Goal: Task Accomplishment & Management: Use online tool/utility

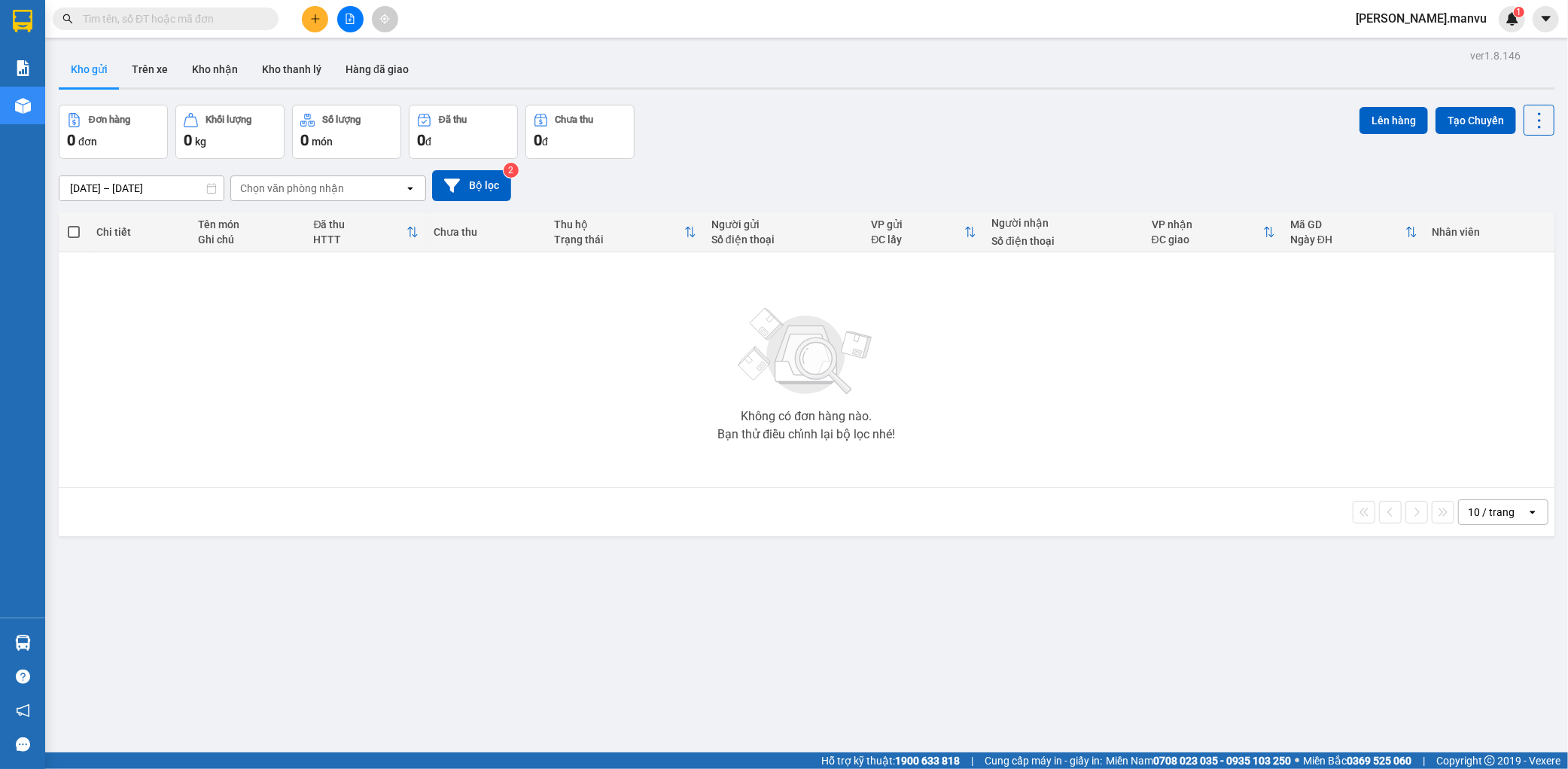
click at [351, 6] on button at bounding box center [350, 19] width 26 height 26
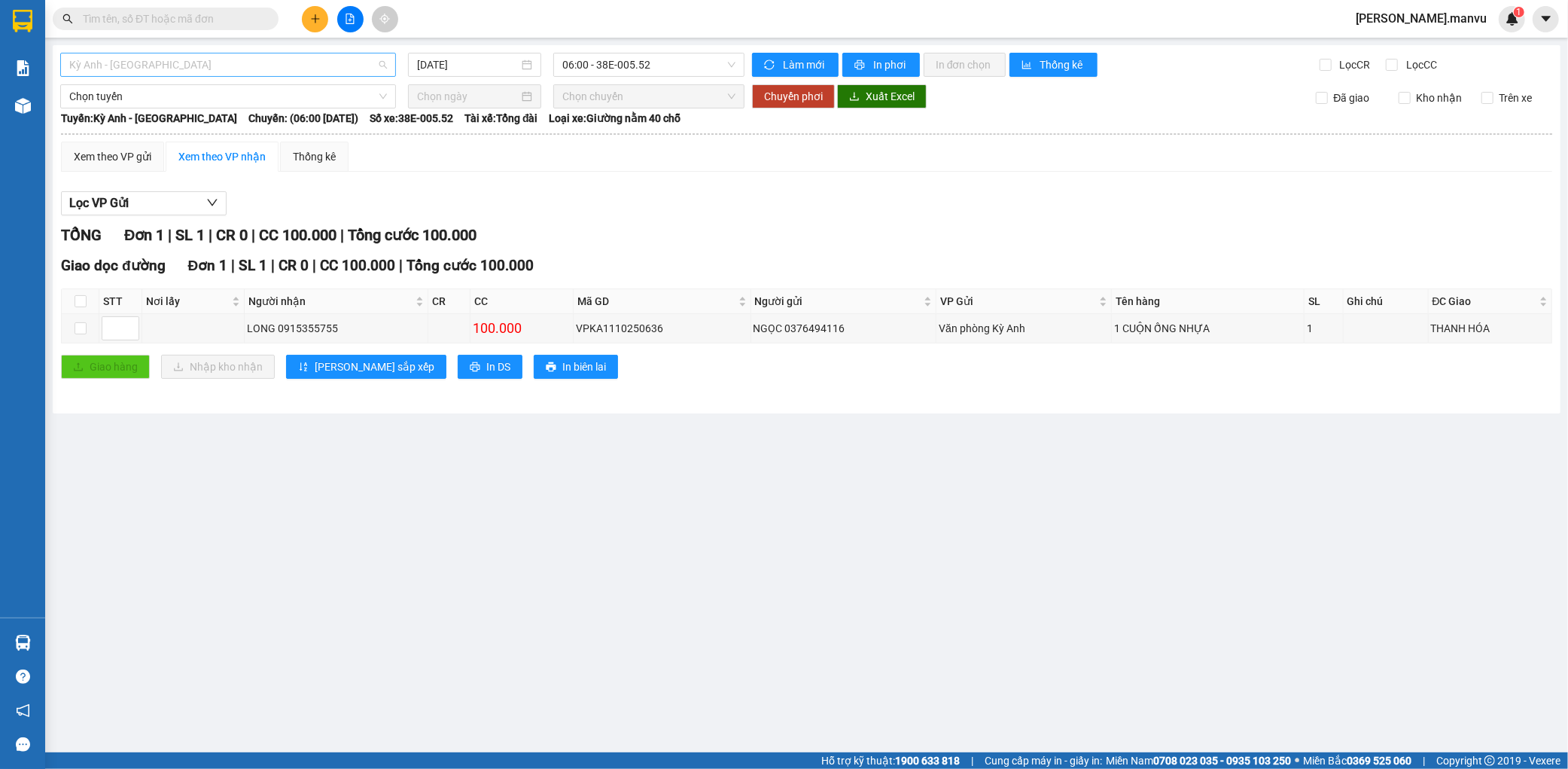
click at [136, 64] on span "Kỳ Anh - [GEOGRAPHIC_DATA]" at bounding box center [227, 64] width 317 height 23
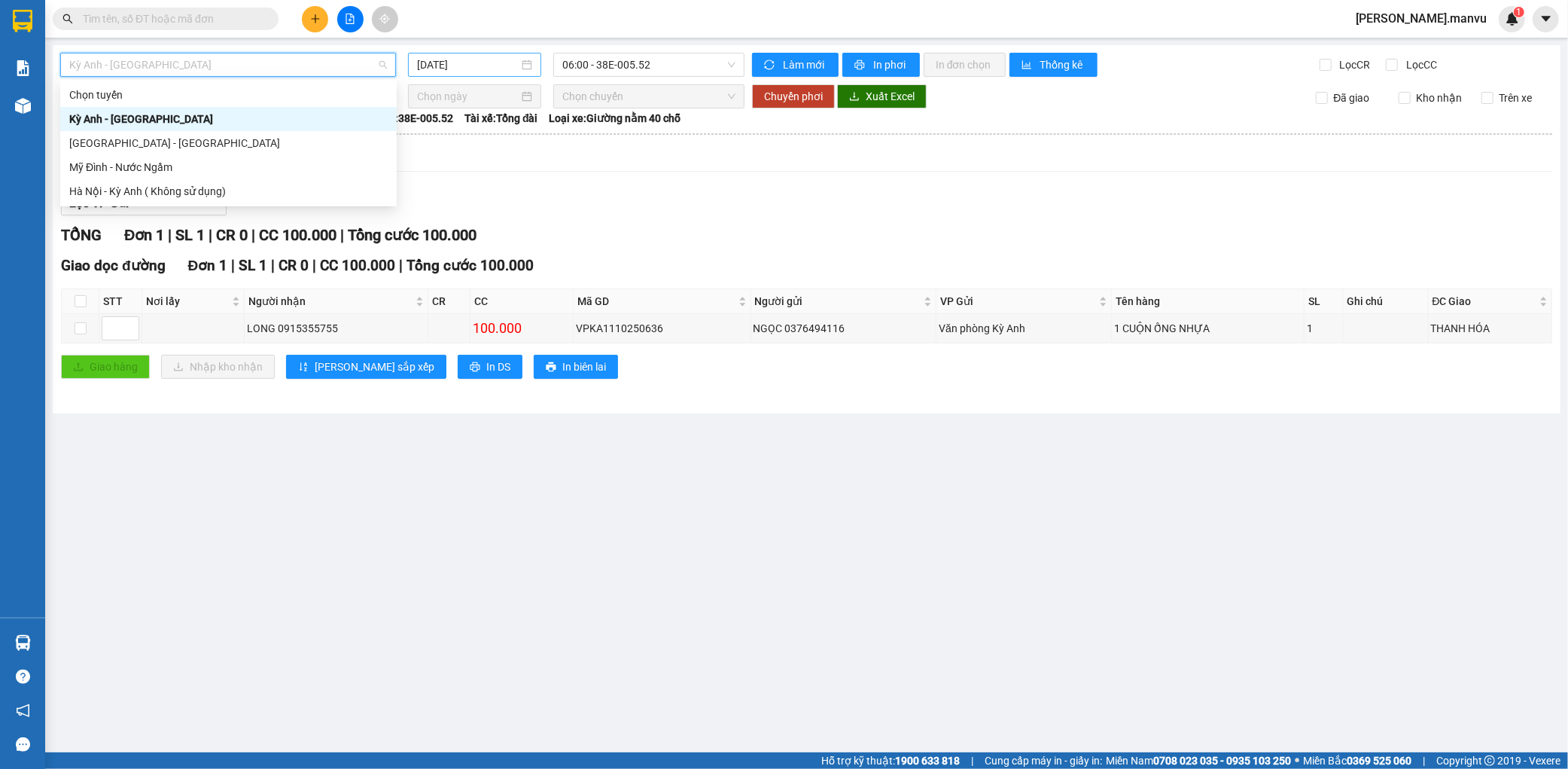
click at [507, 62] on input "[DATE]" at bounding box center [468, 64] width 102 height 16
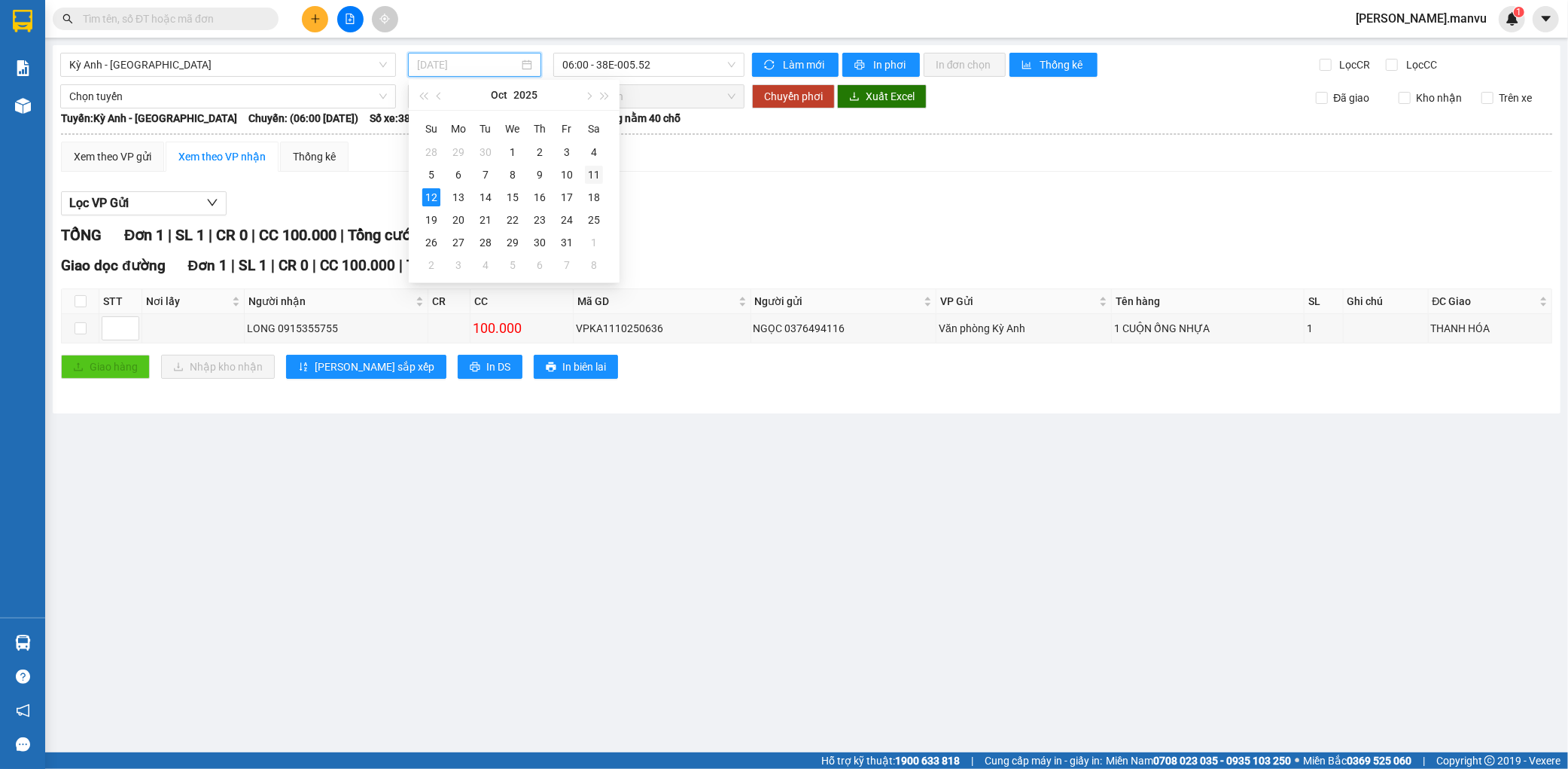
click at [595, 177] on div "11" at bounding box center [594, 175] width 18 height 18
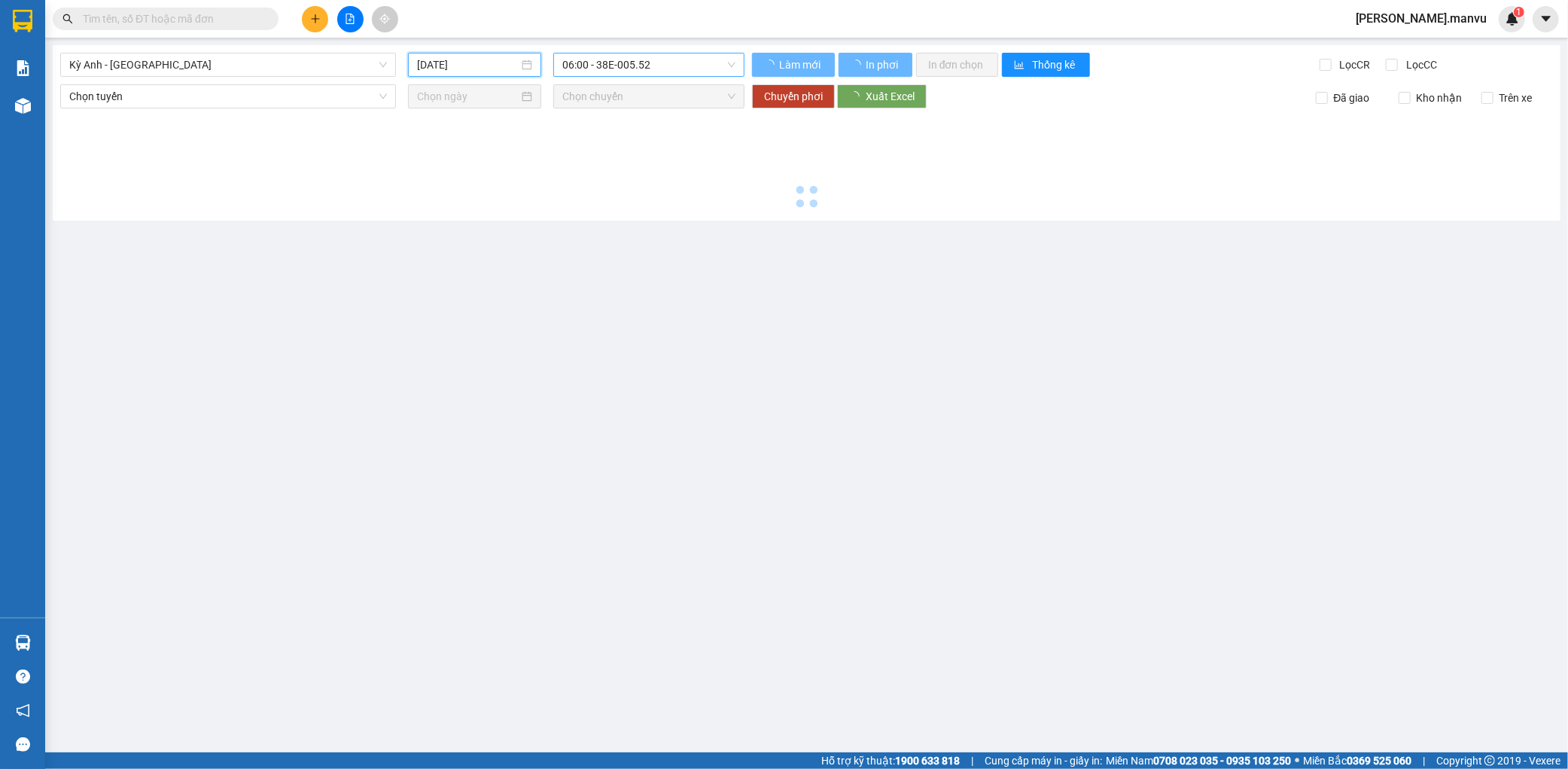
type input "[DATE]"
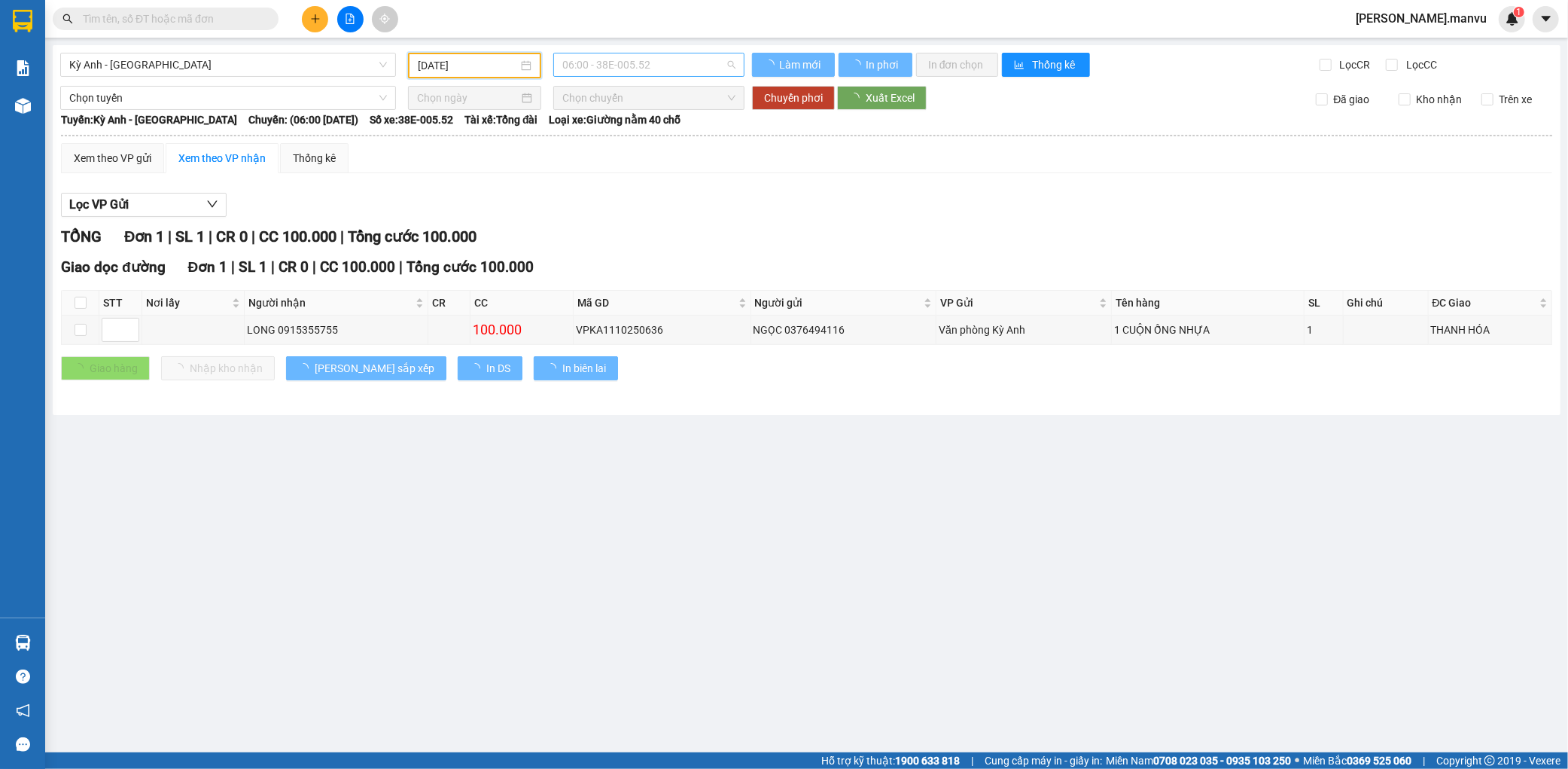
click at [682, 69] on span "06:00 - 38E-005.52" at bounding box center [648, 64] width 173 height 23
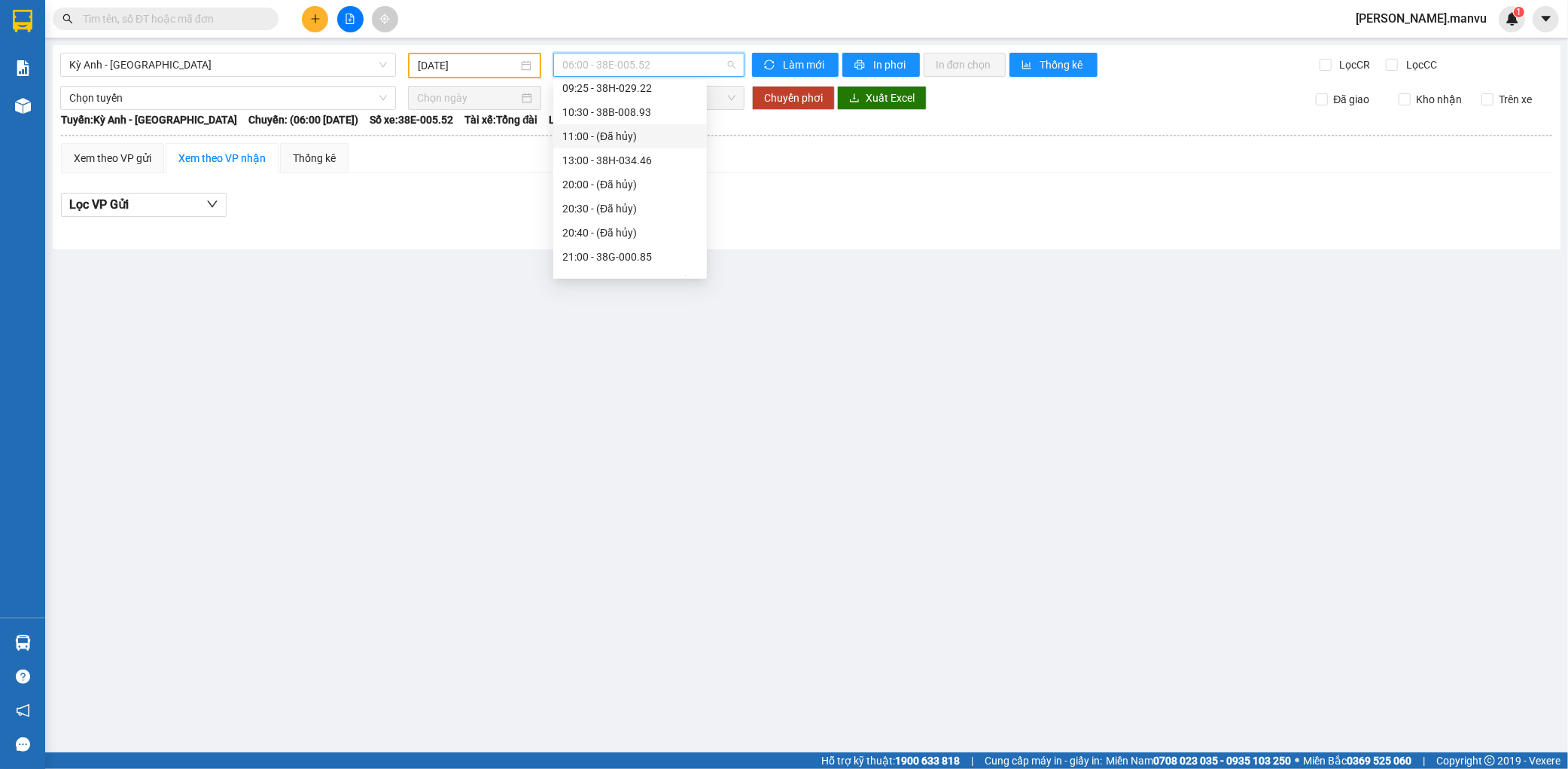
scroll to position [121, 0]
click at [648, 265] on div "22:00 - 38F-005.57" at bounding box center [629, 264] width 135 height 16
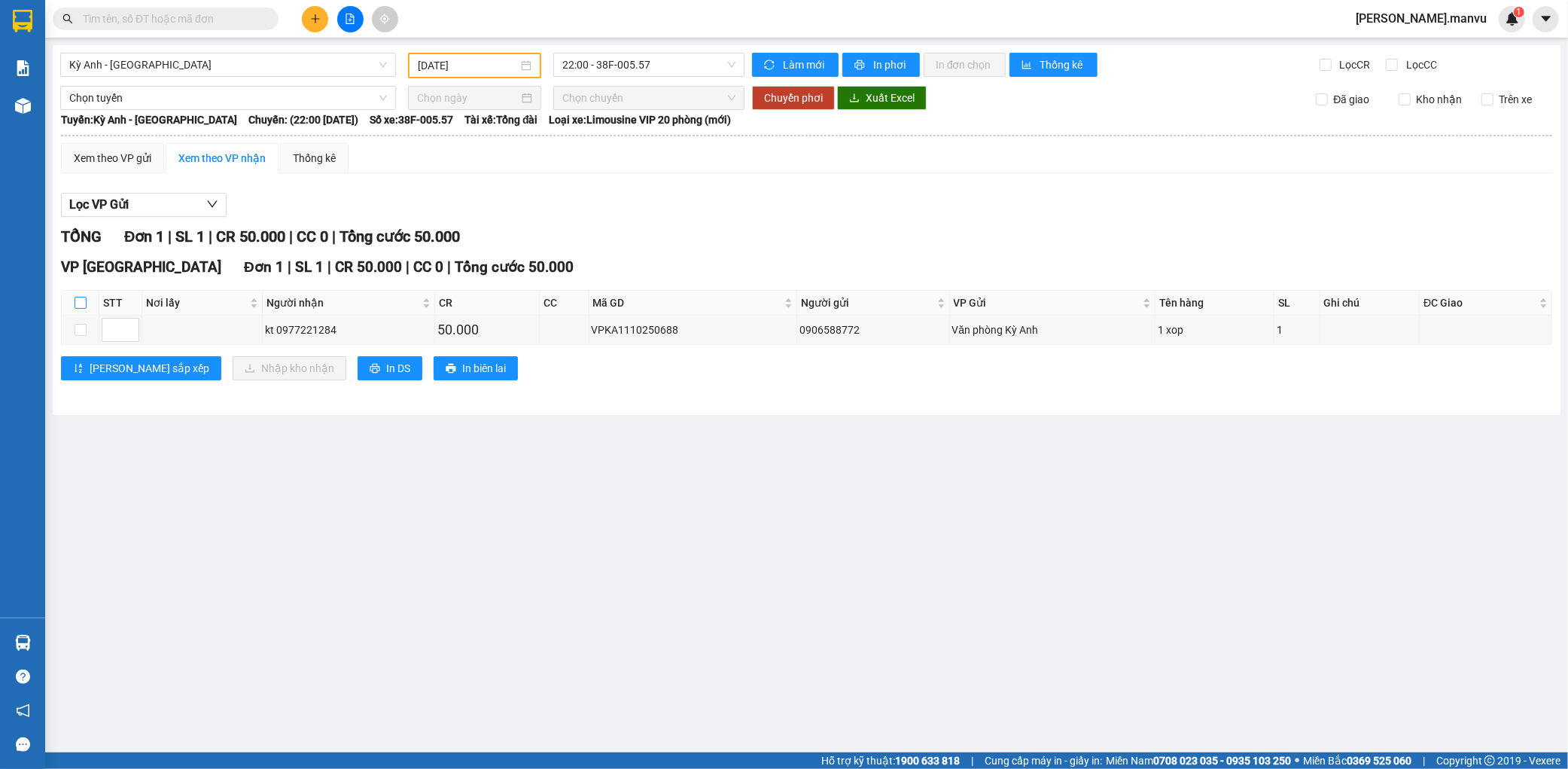
click at [76, 298] on input "checkbox" at bounding box center [80, 302] width 12 height 12
checkbox input "true"
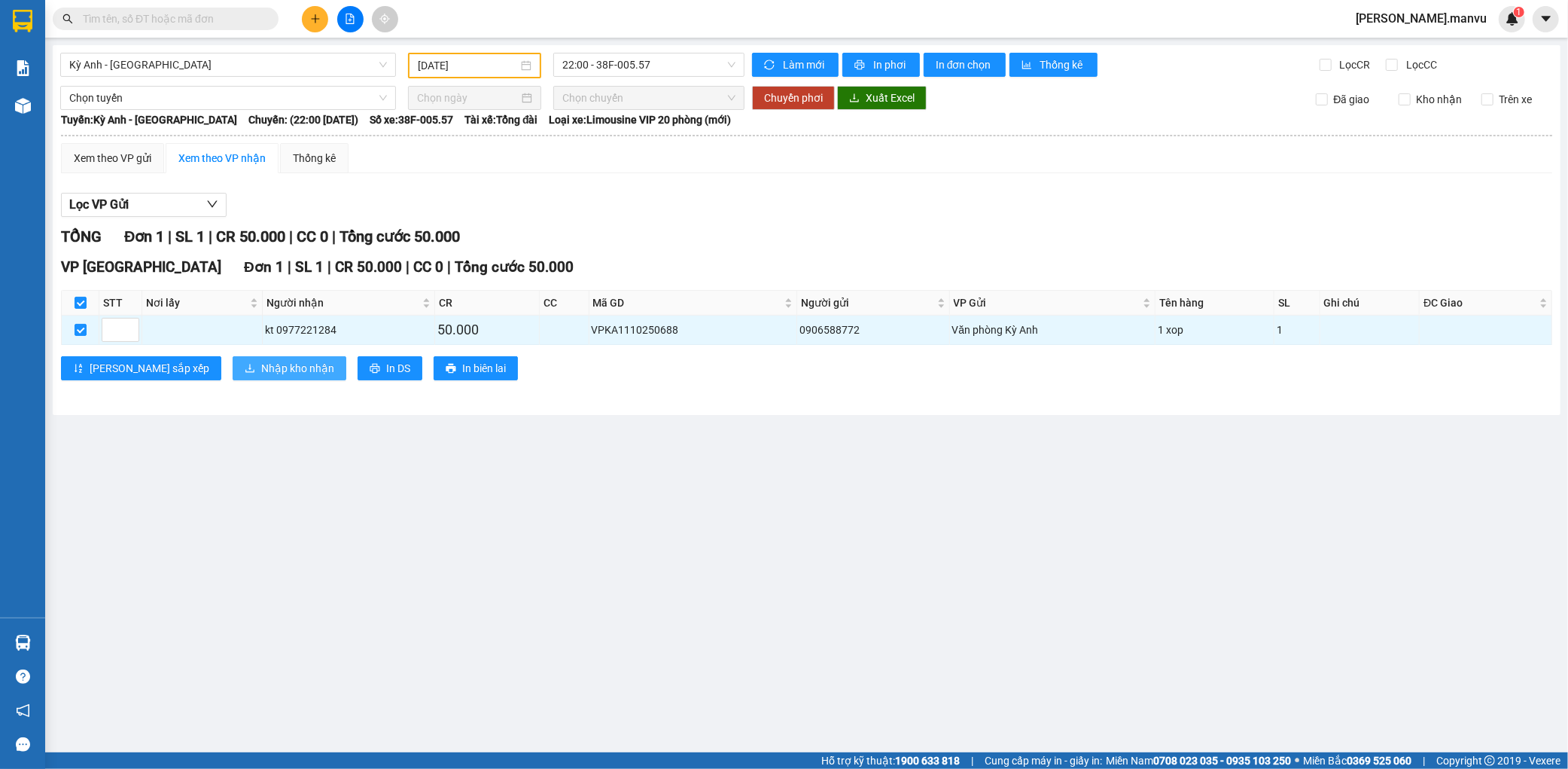
click at [261, 370] on span "Nhập kho nhận" at bounding box center [297, 368] width 73 height 16
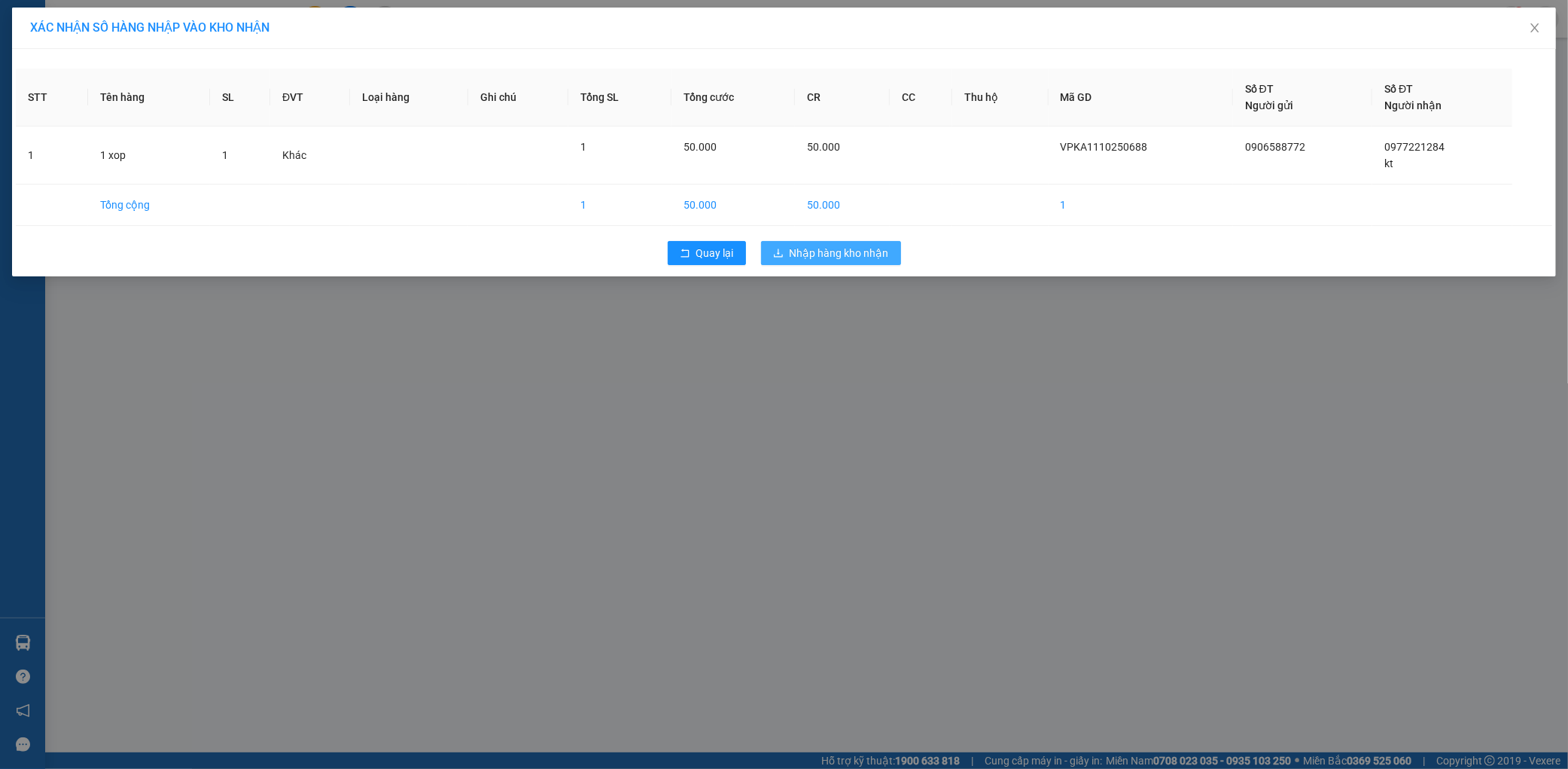
click at [827, 248] on span "Nhập hàng kho nhận" at bounding box center [839, 253] width 100 height 16
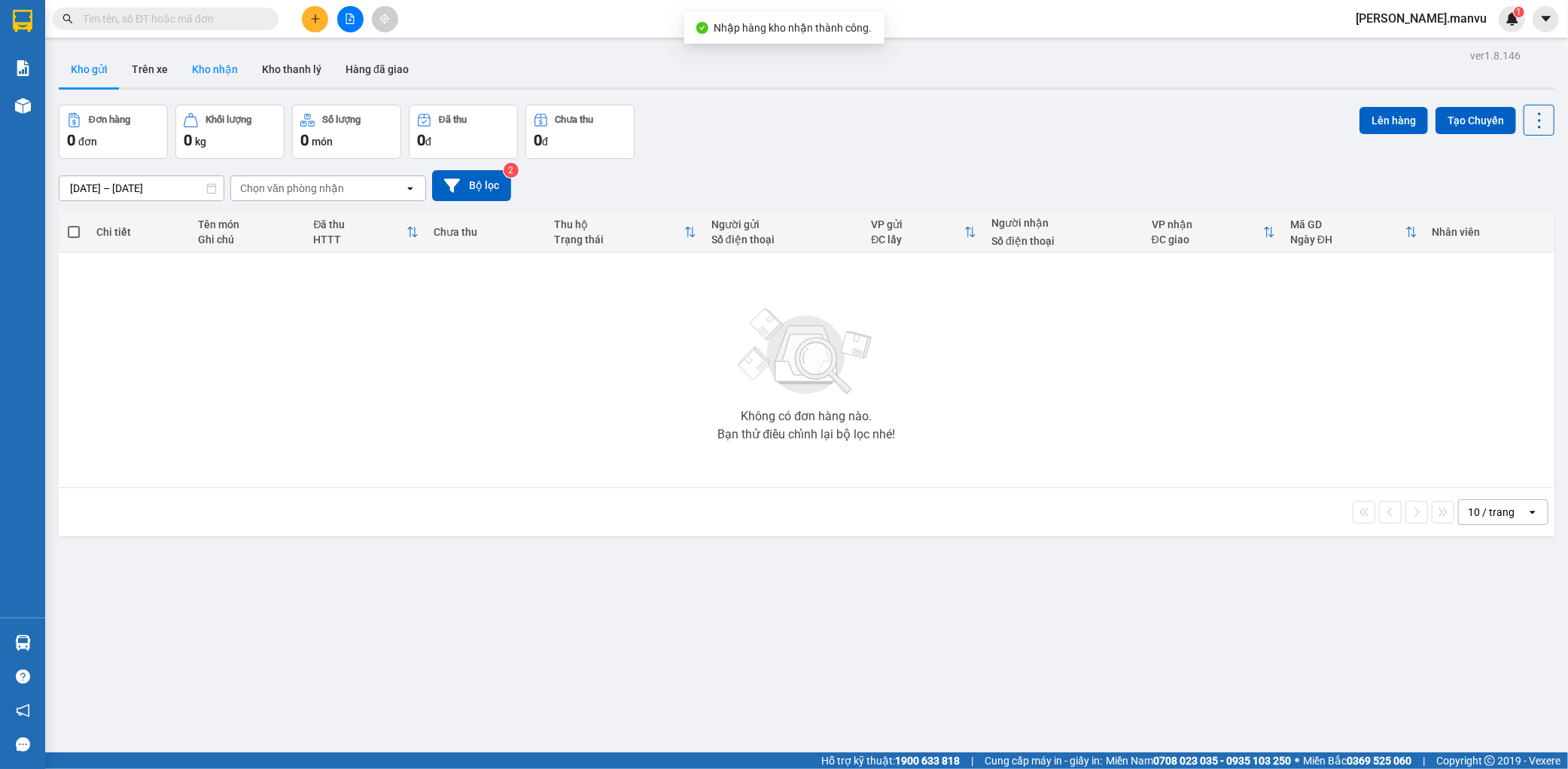
click at [234, 71] on button "Kho nhận" at bounding box center [214, 69] width 70 height 36
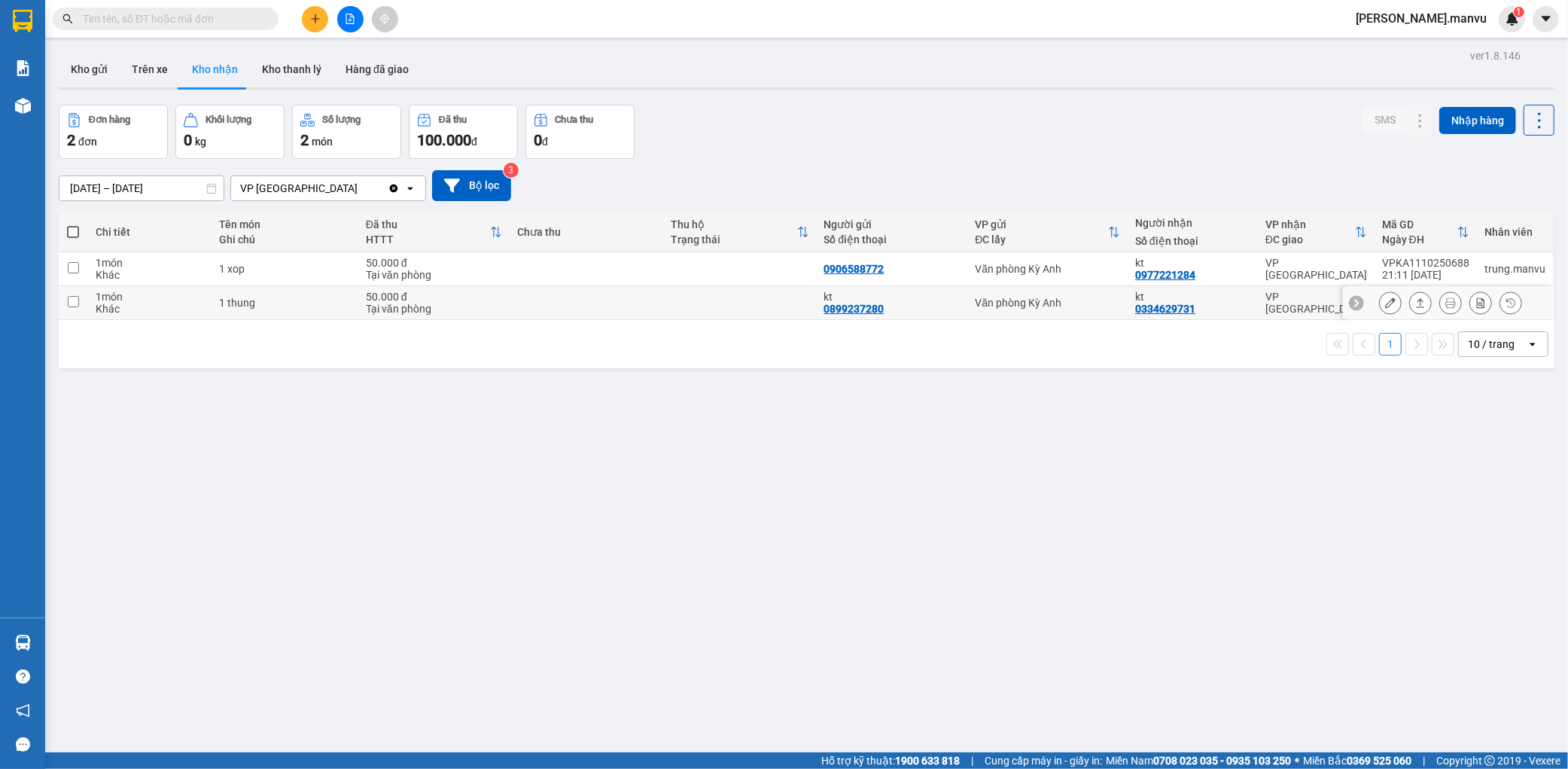
click at [1385, 298] on icon at bounding box center [1390, 303] width 11 height 11
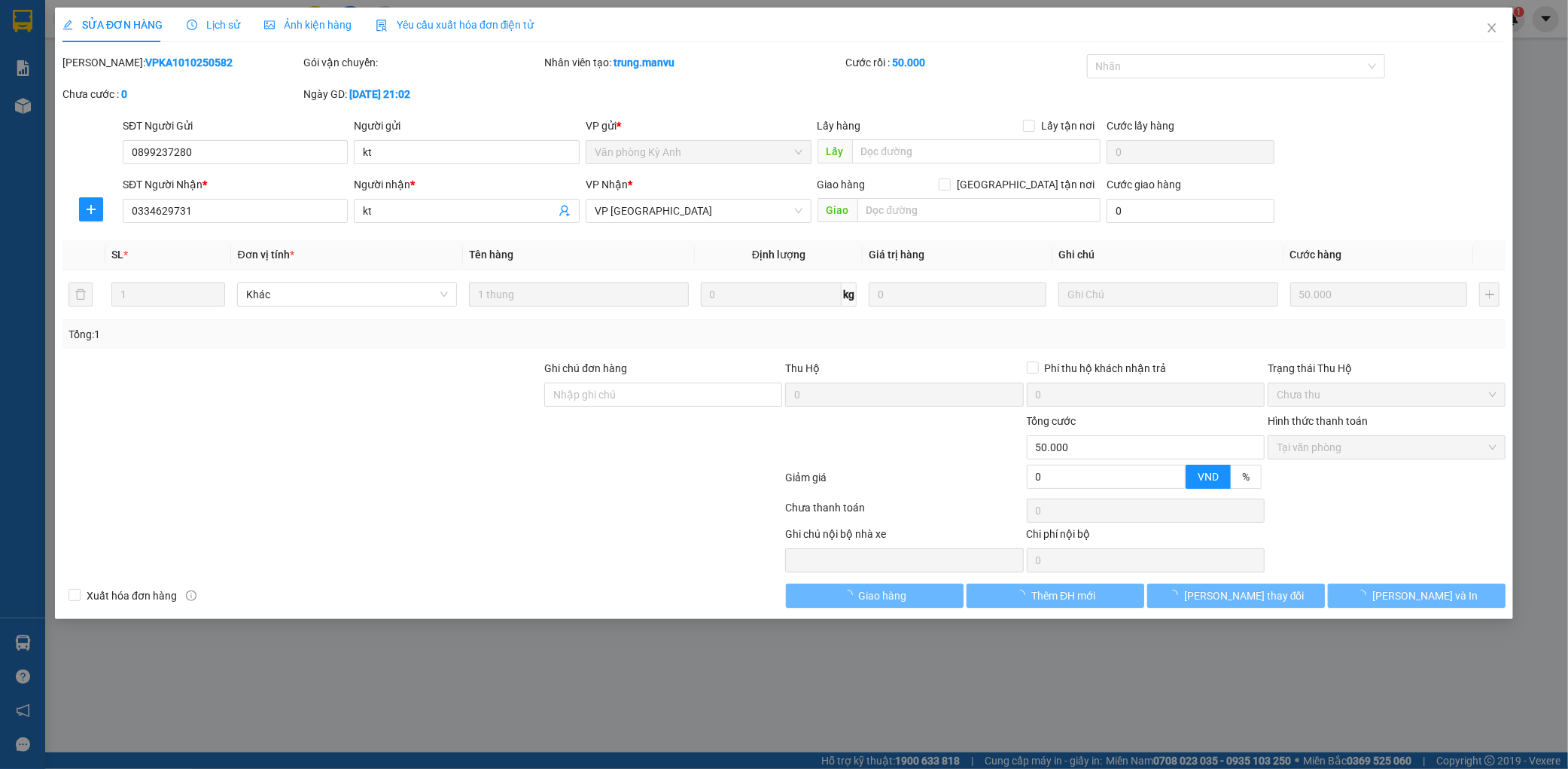
type input "0899237280"
type input "kt"
type input "0334629731"
type input "kt"
type input "0"
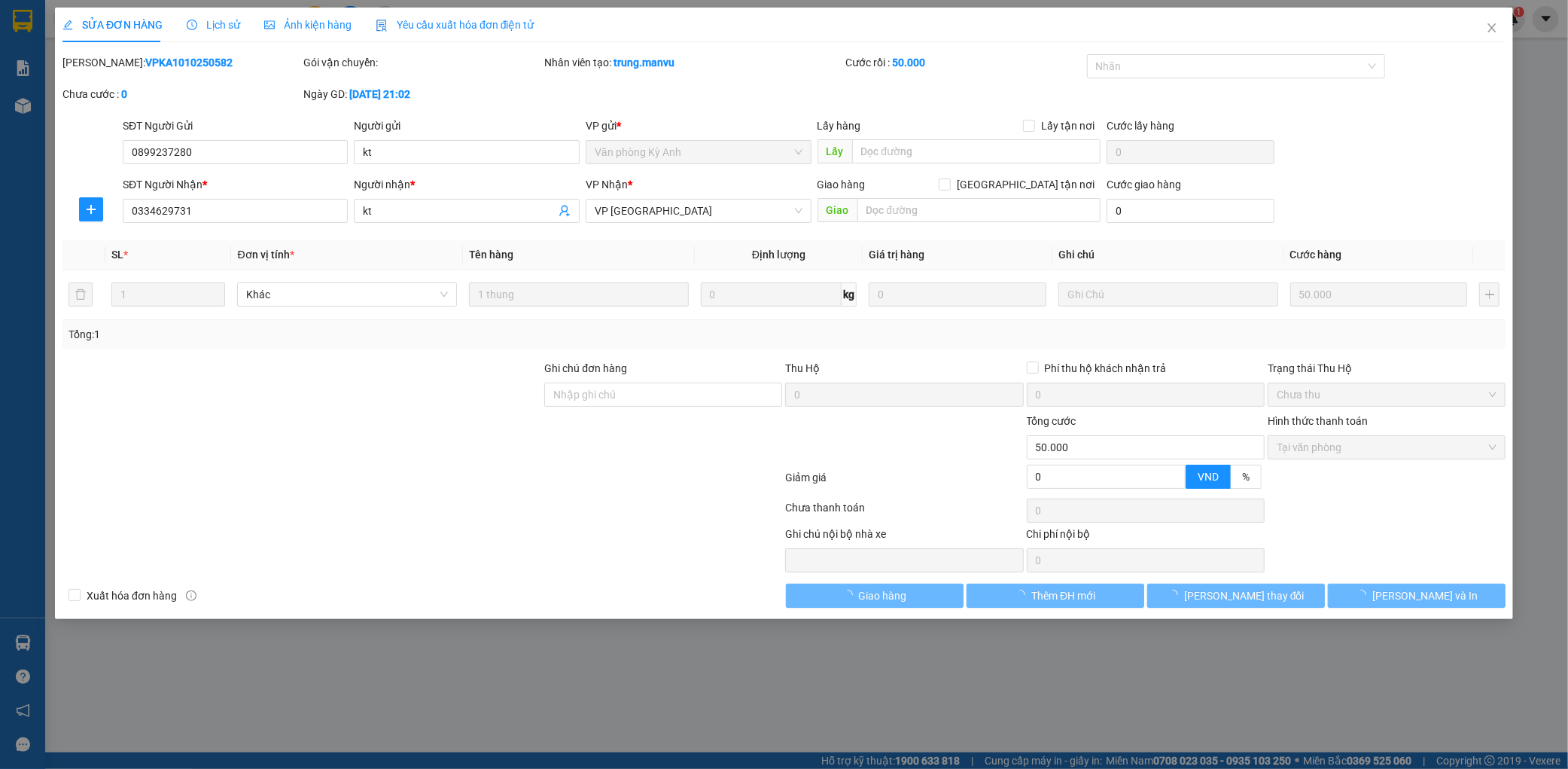
type input "50.000"
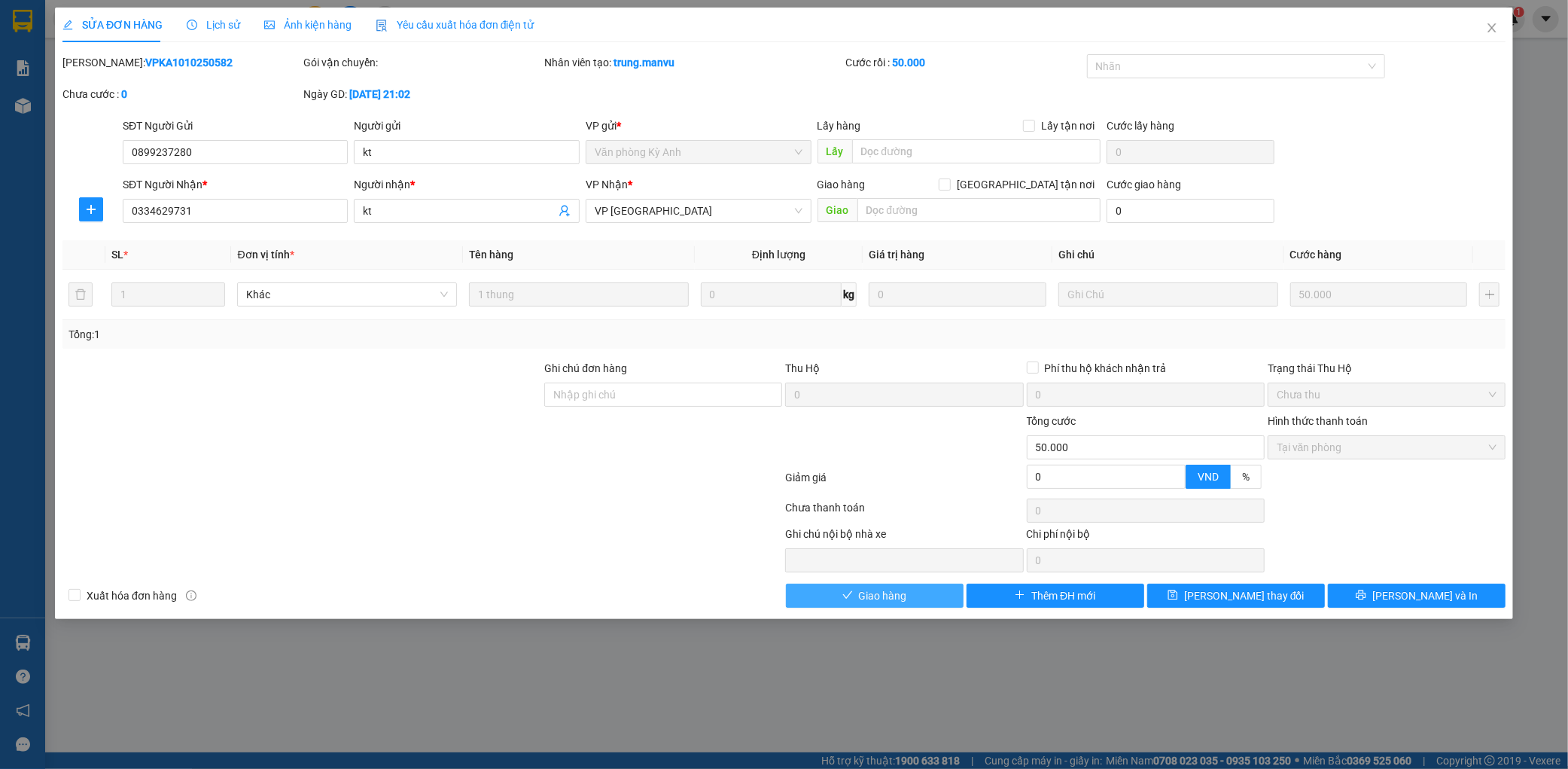
click at [908, 604] on button "Giao hàng" at bounding box center [875, 596] width 178 height 24
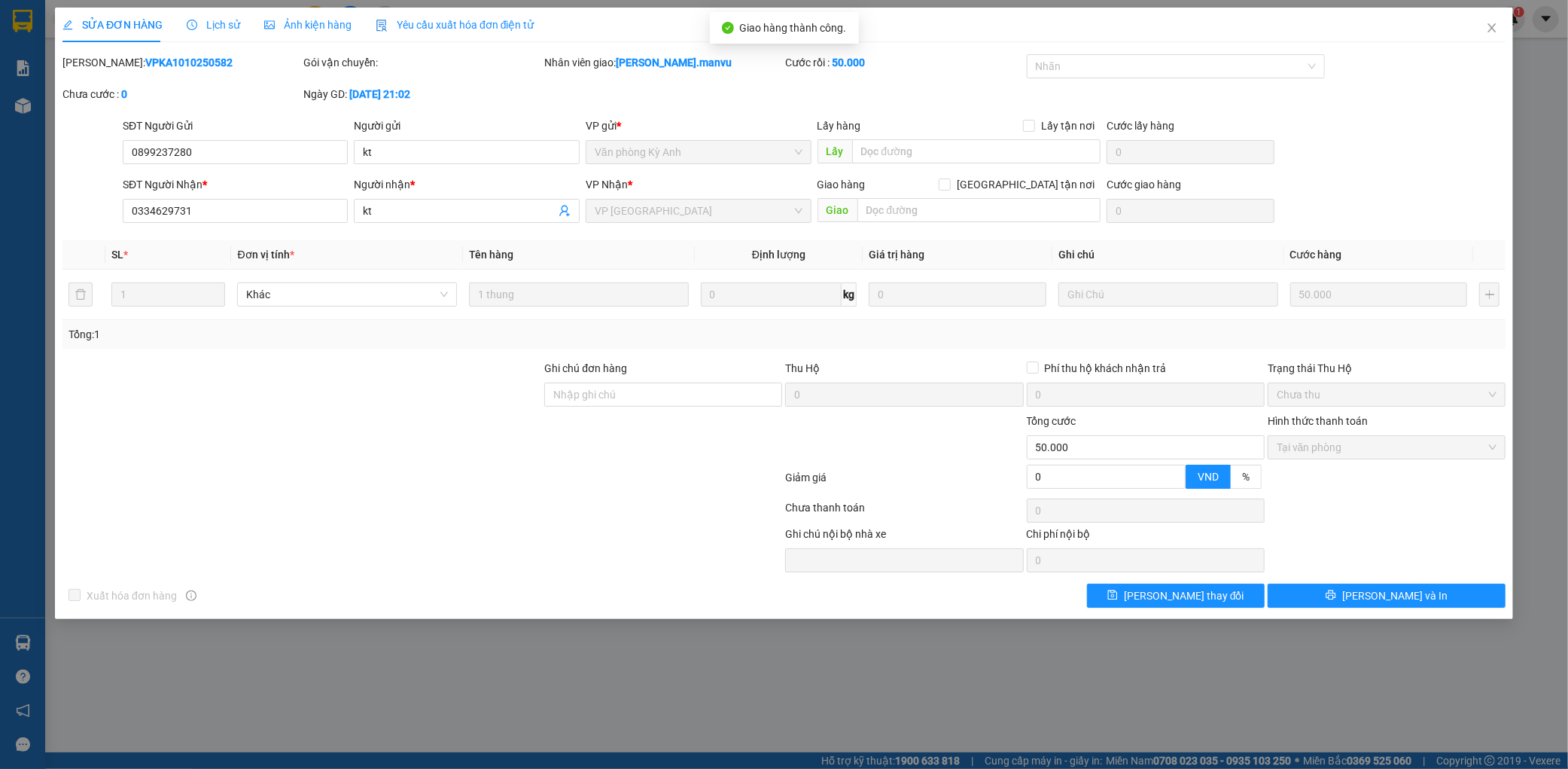
drag, startPoint x: 1088, startPoint y: 709, endPoint x: 1097, endPoint y: 696, distance: 15.8
click at [1089, 709] on div "SỬA ĐƠN HÀNG Lịch sử Ảnh kiện hàng Yêu cầu xuất hóa đơn điện tử Total Paid Fee …" at bounding box center [784, 384] width 1568 height 769
click at [1483, 31] on span "Close" at bounding box center [1492, 28] width 43 height 43
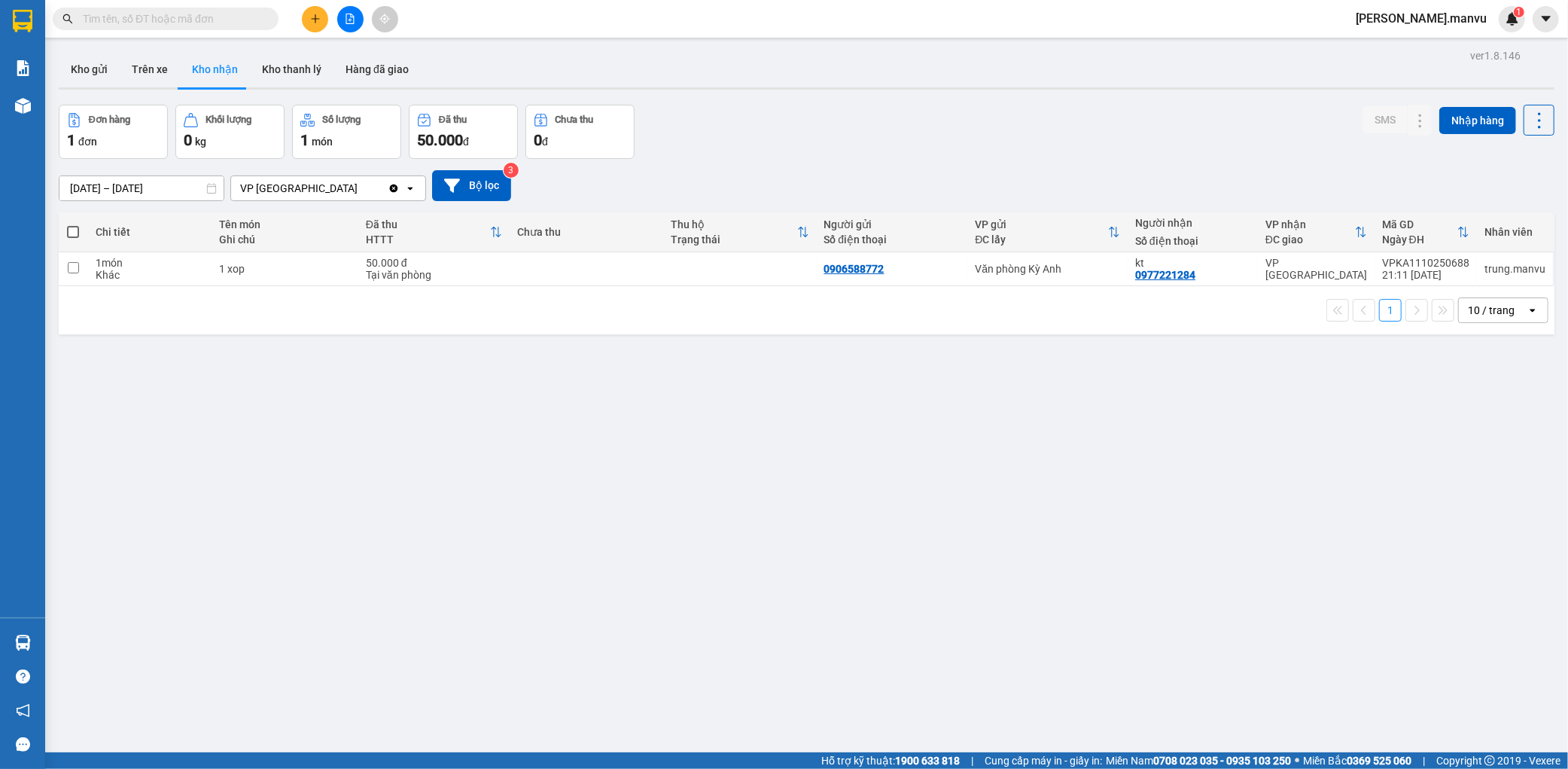
click at [164, 20] on input "text" at bounding box center [171, 19] width 178 height 16
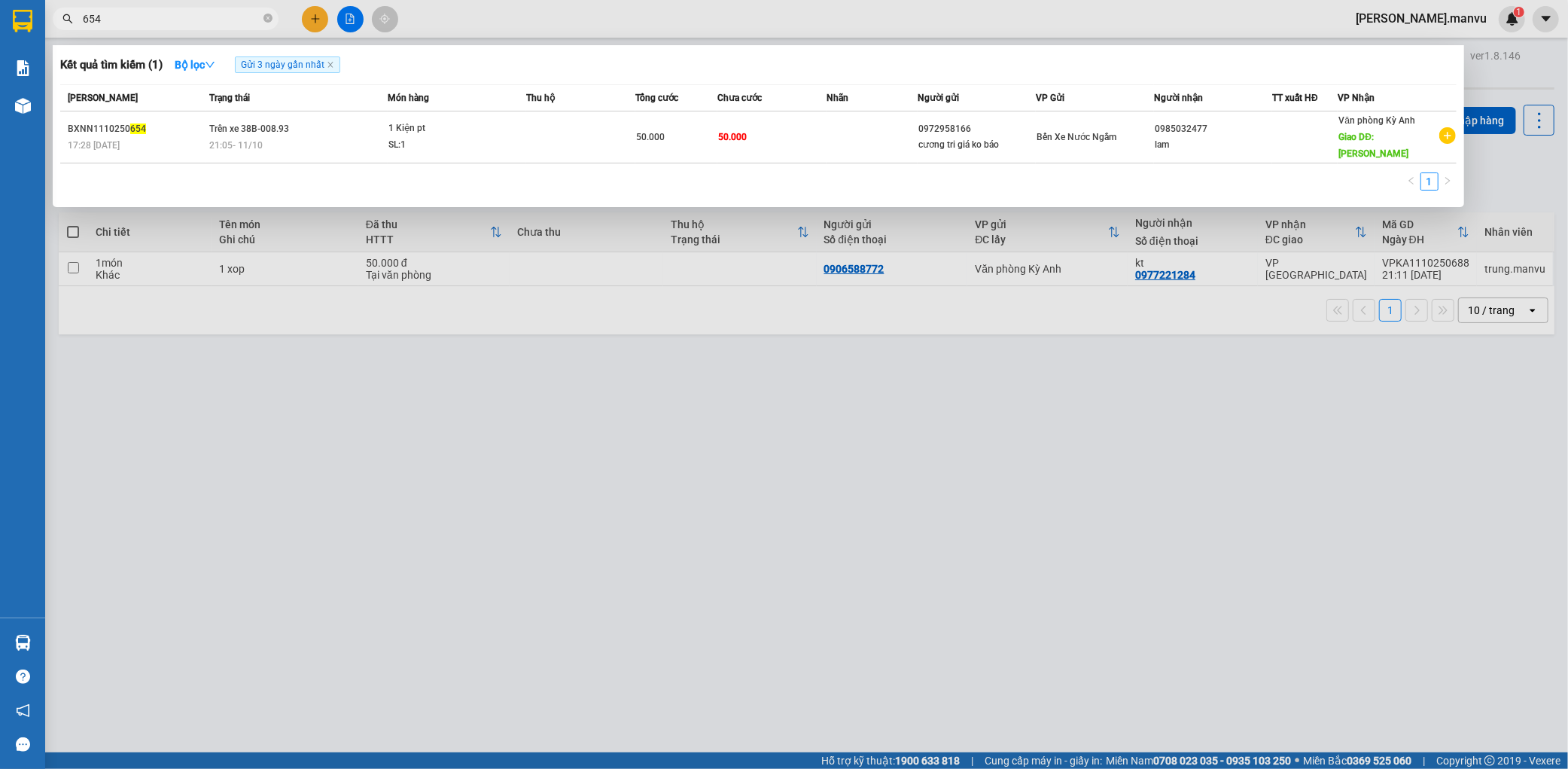
type input "654"
click at [927, 491] on div at bounding box center [784, 384] width 1568 height 769
